Goal: Check status

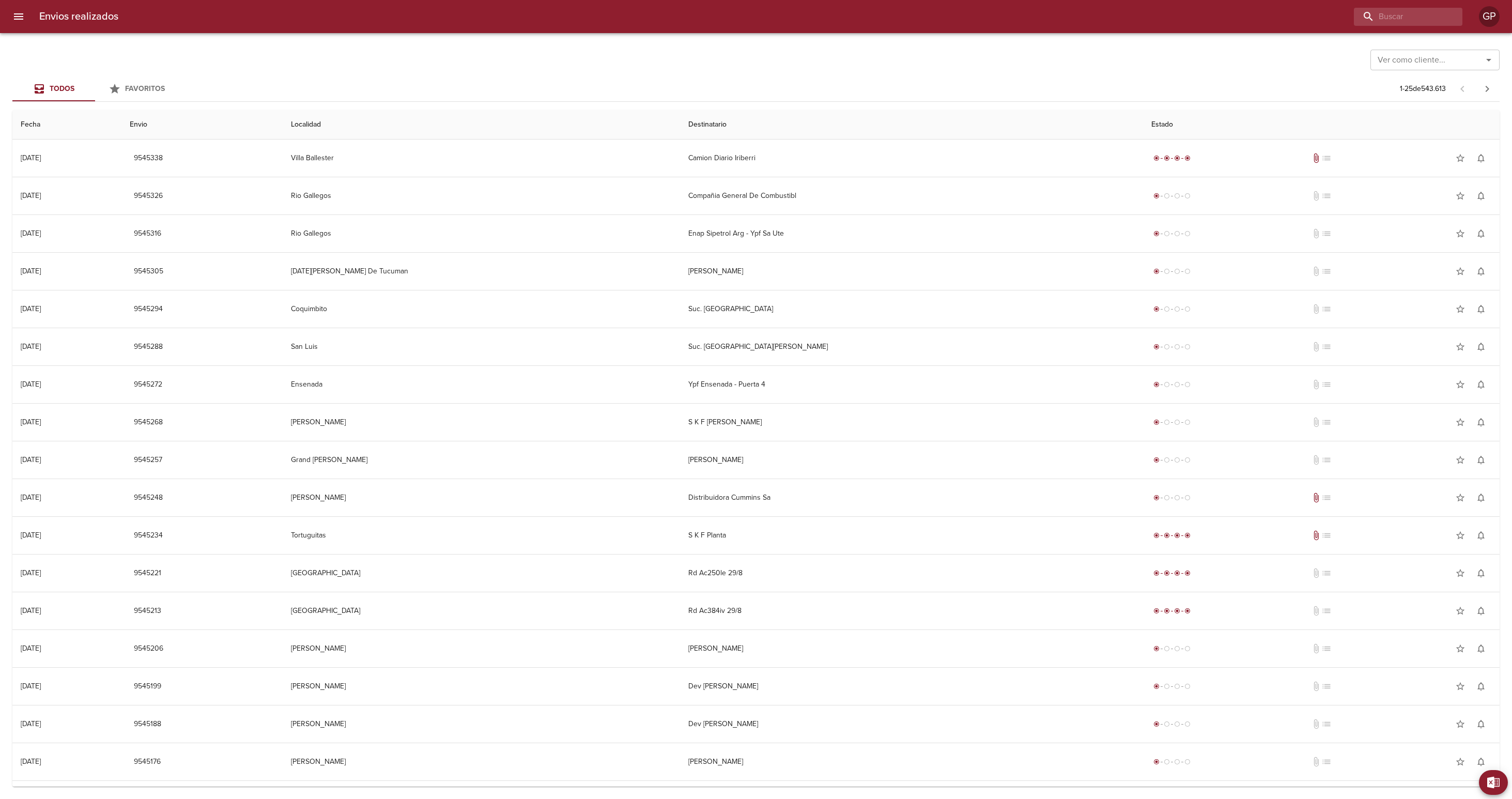
click at [265, 68] on div "Ver como cliente... Ver como cliente..." at bounding box center [755, 58] width 1487 height 27
click at [1496, 19] on div "GP" at bounding box center [1489, 16] width 21 height 21
drag, startPoint x: 1427, startPoint y: 76, endPoint x: 1460, endPoint y: 76, distance: 33.1
click at [1460, 76] on h6 "gpenovi@clicpaq.com" at bounding box center [1418, 75] width 125 height 11
click at [1225, 62] on div "Ver como cliente... Ver como cliente..." at bounding box center [755, 58] width 1487 height 27
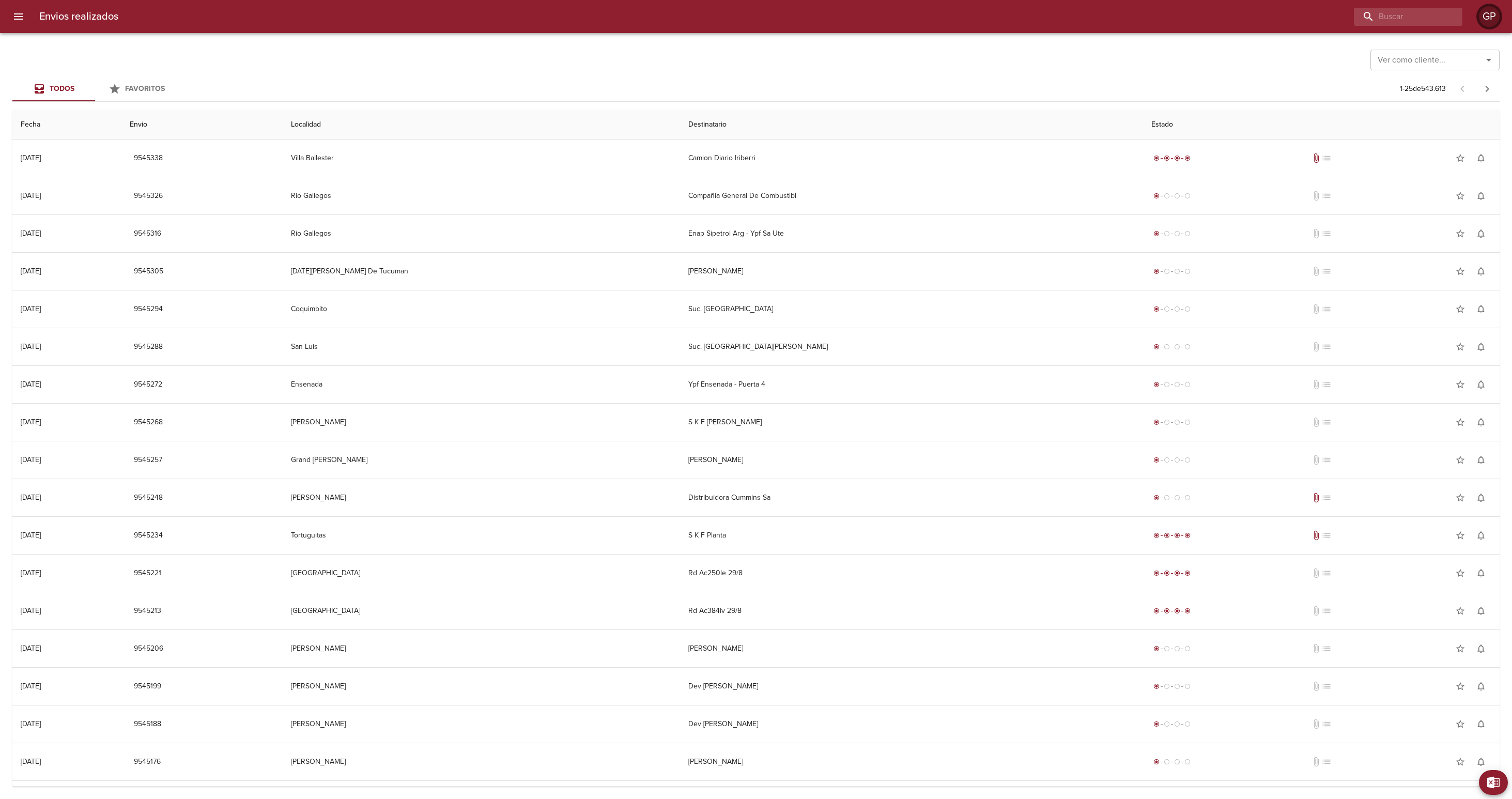
click at [1485, 15] on div "GP" at bounding box center [1489, 16] width 21 height 21
drag, startPoint x: 1370, startPoint y: 45, endPoint x: 1457, endPoint y: 48, distance: 87.3
click at [1457, 48] on h6 "WAMARO SA - GLAUBE S.A" at bounding box center [1418, 50] width 125 height 17
click at [1235, 138] on th "Estado" at bounding box center [1321, 124] width 356 height 29
